Goal: Task Accomplishment & Management: Check status

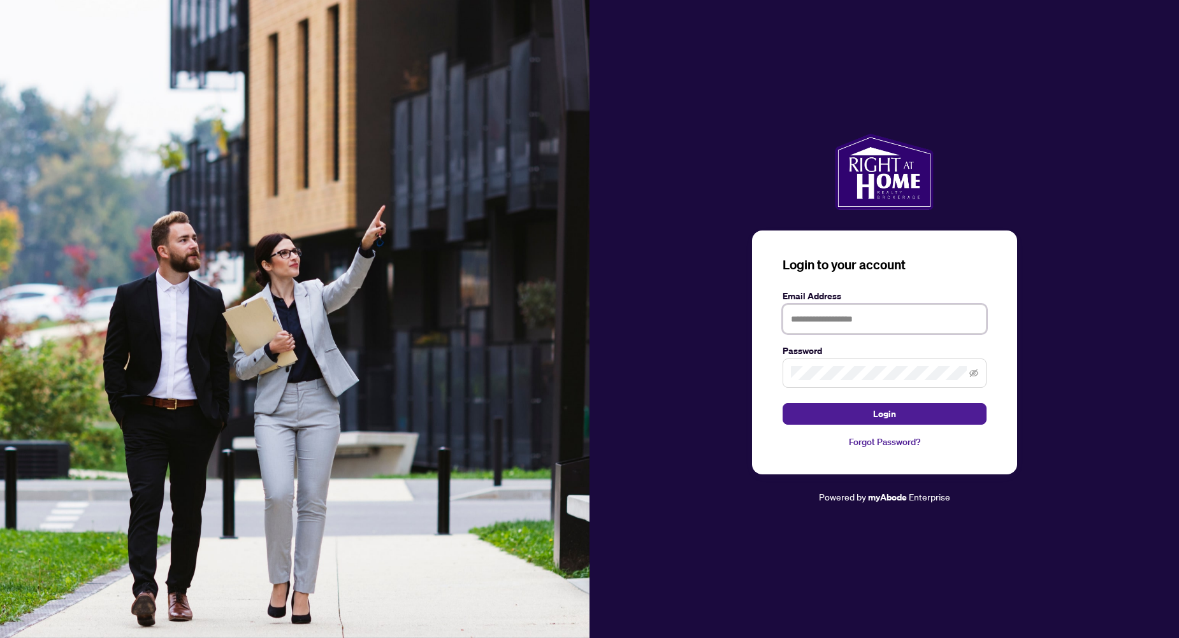
type input "**********"
click at [838, 414] on button "Login" at bounding box center [884, 414] width 204 height 22
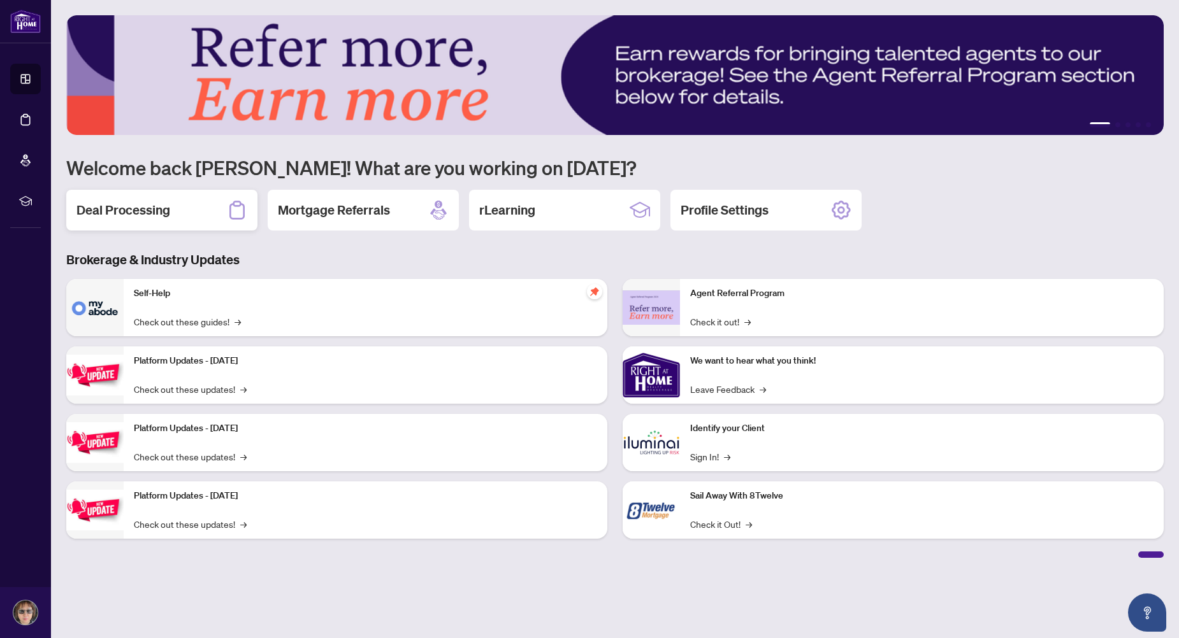
click at [143, 213] on h2 "Deal Processing" at bounding box center [123, 210] width 94 height 18
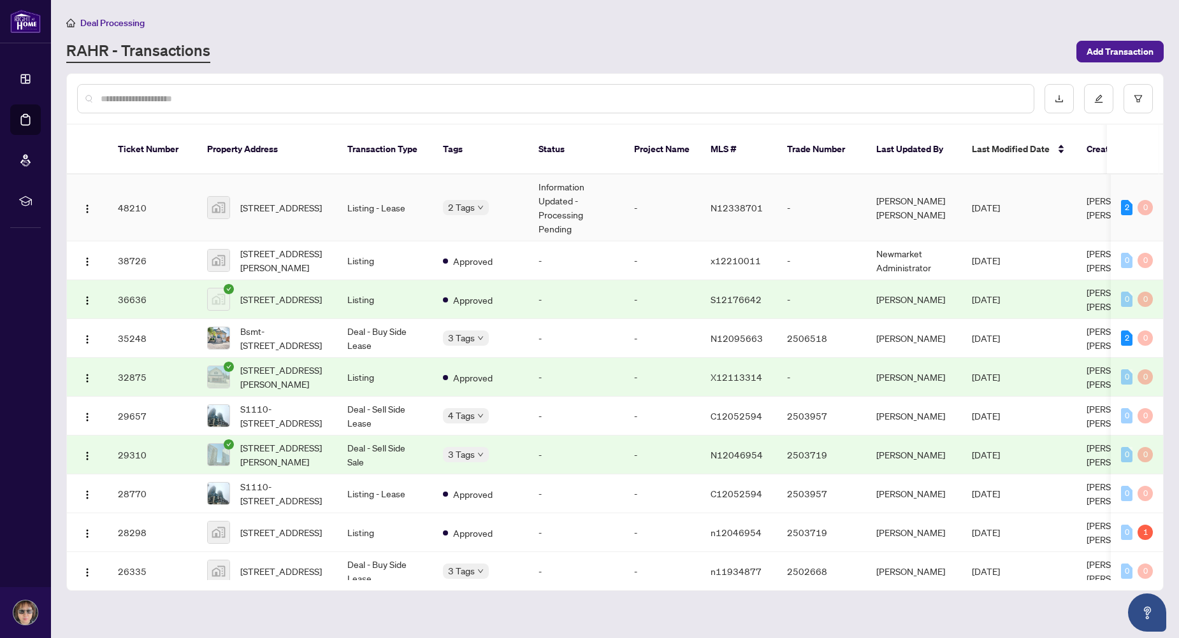
click at [557, 187] on td "Information Updated - Processing Pending" at bounding box center [576, 208] width 96 height 67
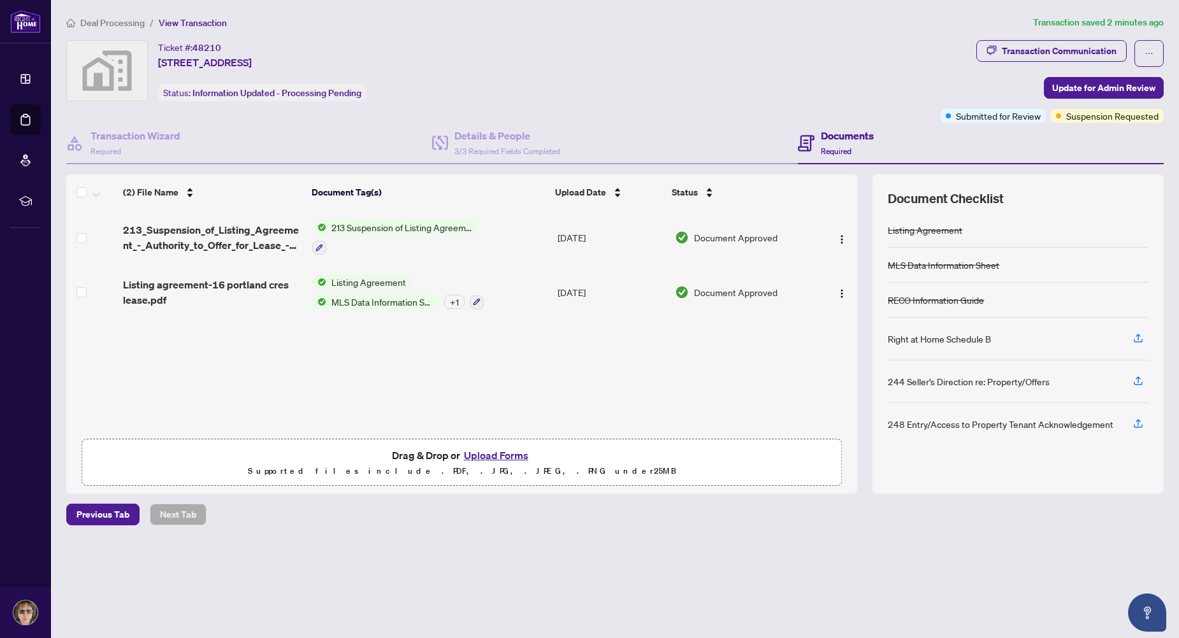
click at [722, 241] on span "Document Approved" at bounding box center [735, 238] width 83 height 14
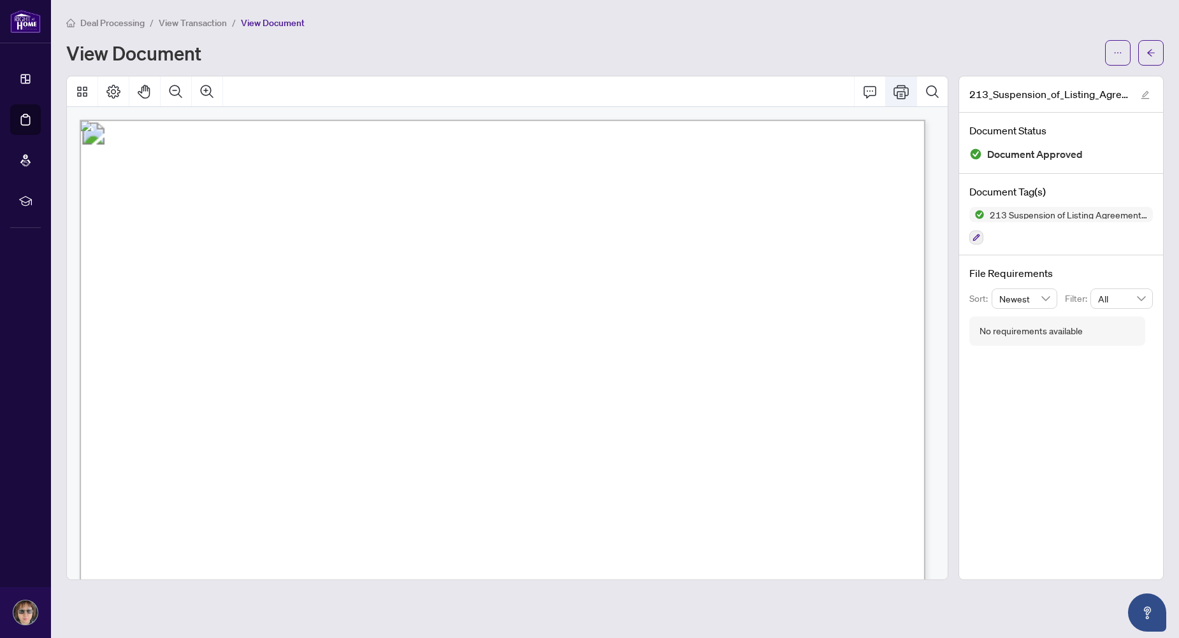
click at [901, 94] on icon "Print" at bounding box center [900, 92] width 15 height 14
